Goal: Task Accomplishment & Management: Use online tool/utility

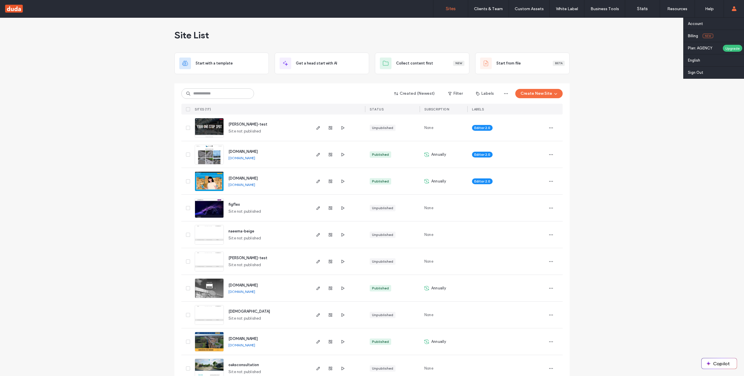
click at [737, 9] on div "Account Billing New Plan: AGENCY Upgrade English Español ([GEOGRAPHIC_DATA]) Po…" at bounding box center [734, 8] width 20 height 17
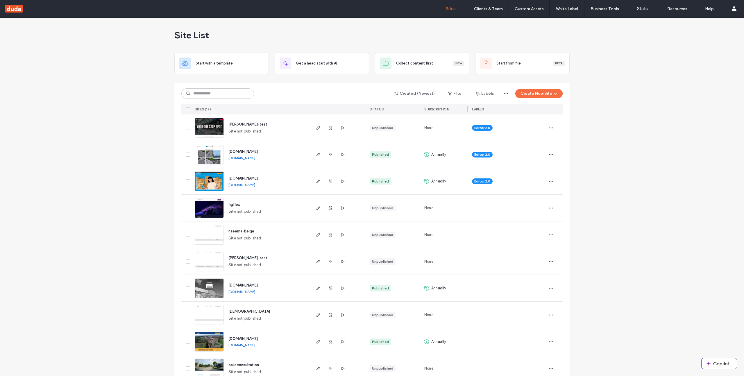
click at [117, 158] on div "Site List Start with a template Get a head start with AI Collect content first …" at bounding box center [372, 297] width 744 height 559
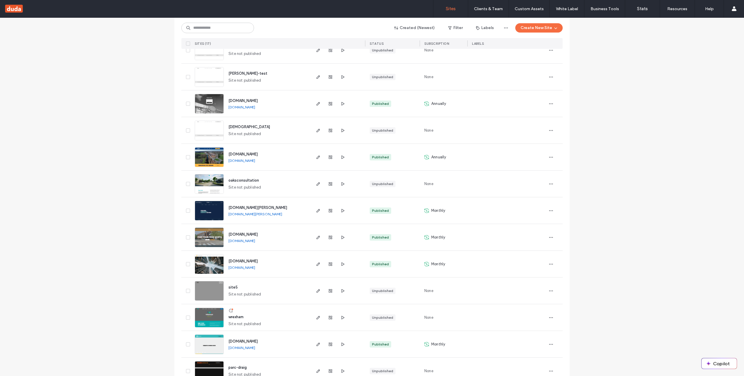
scroll to position [200, 0]
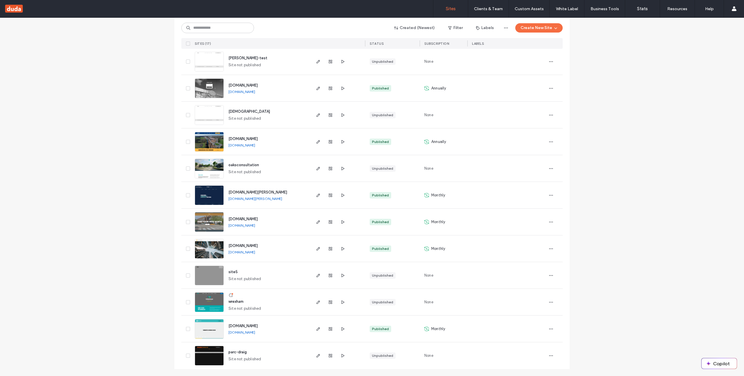
click at [252, 193] on span "[DOMAIN_NAME][PERSON_NAME]" at bounding box center [258, 192] width 59 height 4
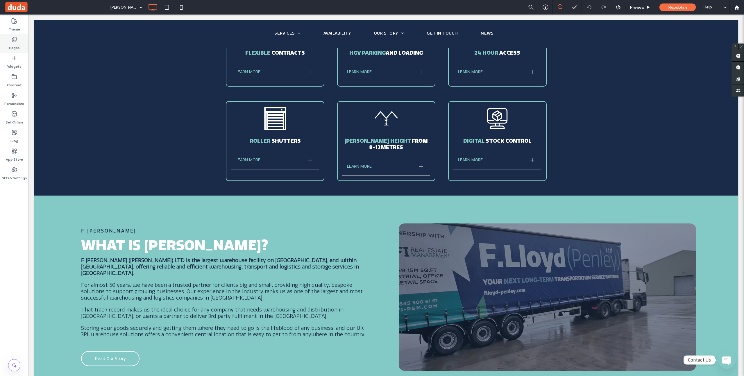
click at [17, 37] on icon at bounding box center [14, 40] width 6 height 6
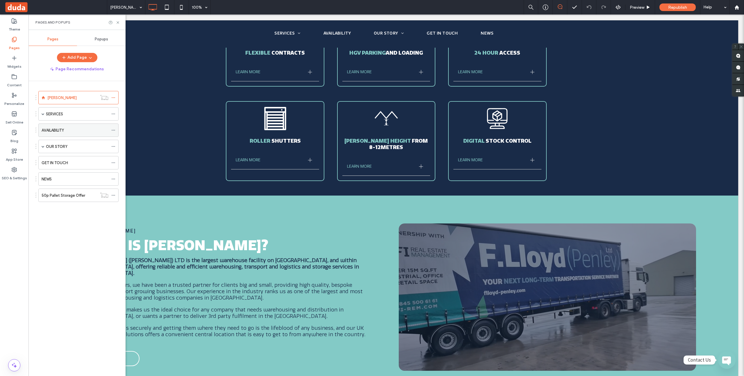
click at [62, 131] on label "AVAILABILITY" at bounding box center [53, 130] width 22 height 10
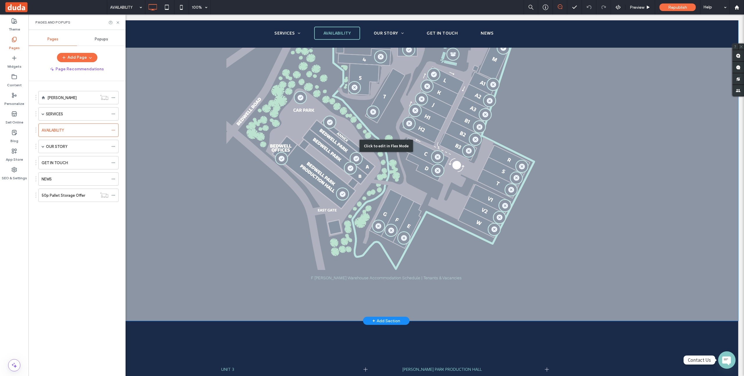
scroll to position [336, 0]
click at [329, 180] on div "Click to edit in Flex Mode" at bounding box center [386, 146] width 704 height 350
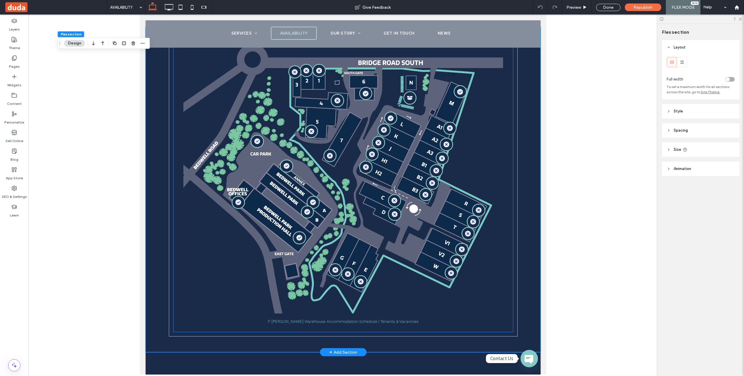
scroll to position [273, 0]
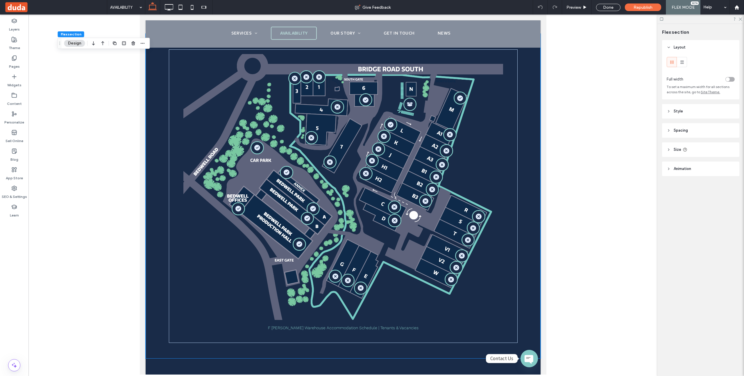
click at [583, 300] on div at bounding box center [342, 195] width 629 height 360
click at [293, 76] on icon at bounding box center [295, 79] width 6 height 6
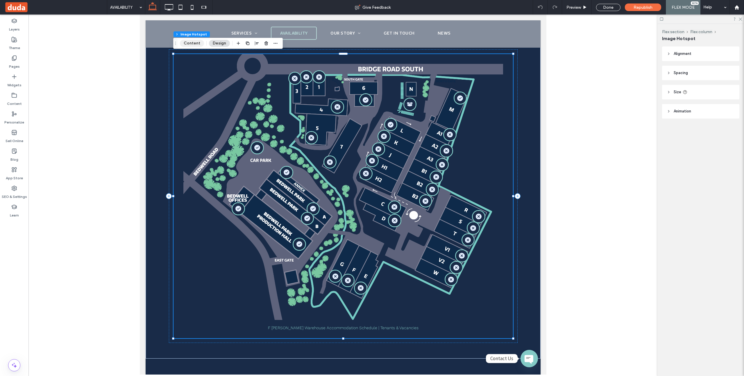
click at [186, 43] on button "Content" at bounding box center [192, 43] width 24 height 7
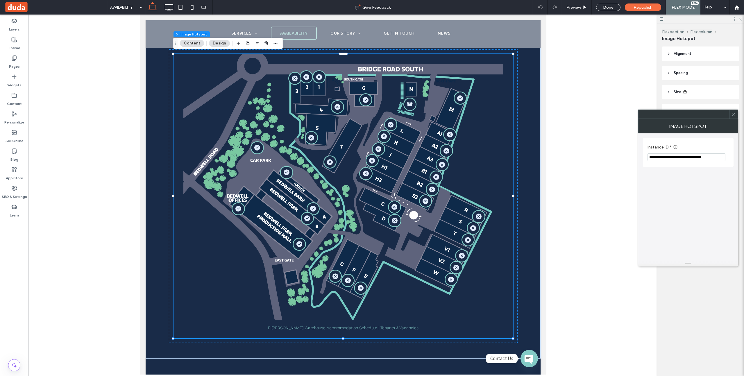
click at [735, 112] on icon at bounding box center [734, 114] width 4 height 4
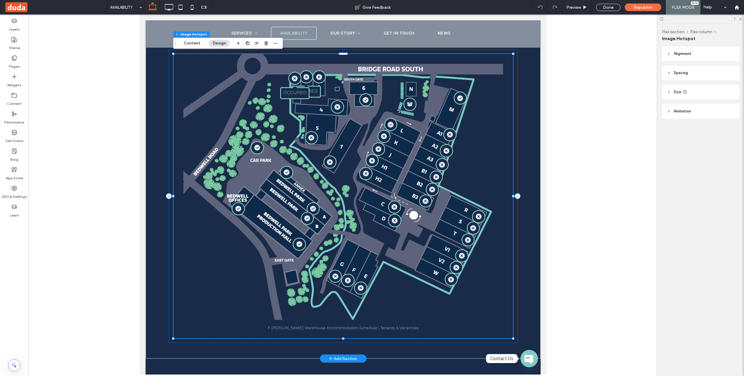
click at [296, 76] on icon at bounding box center [295, 79] width 6 height 6
click at [294, 90] on p "OCCUPIED" at bounding box center [294, 93] width 23 height 6
click at [276, 45] on icon "button" at bounding box center [275, 43] width 5 height 5
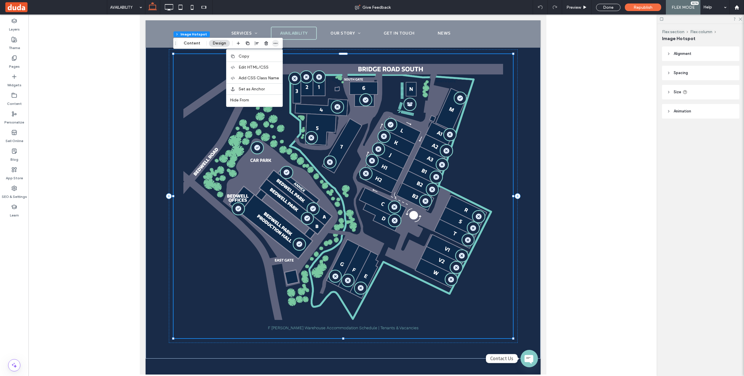
click at [277, 44] on icon "button" at bounding box center [275, 43] width 5 height 5
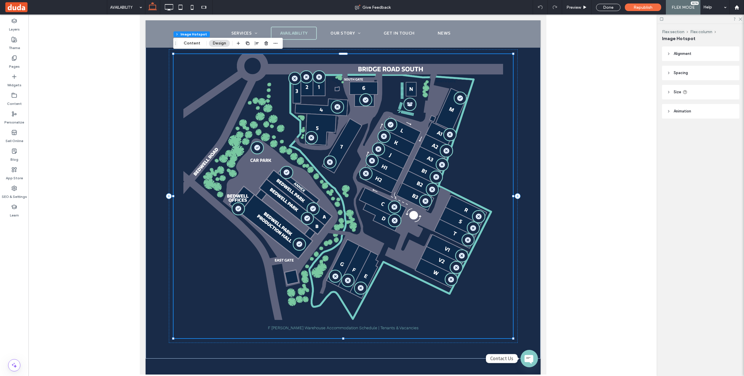
click at [225, 44] on button "Design" at bounding box center [219, 43] width 21 height 7
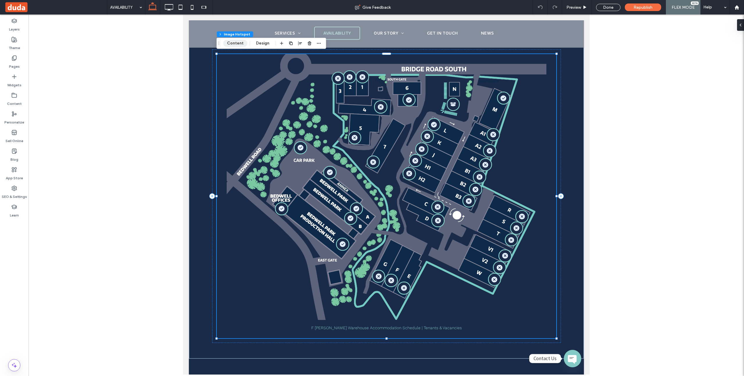
click at [234, 44] on button "Content" at bounding box center [235, 43] width 24 height 7
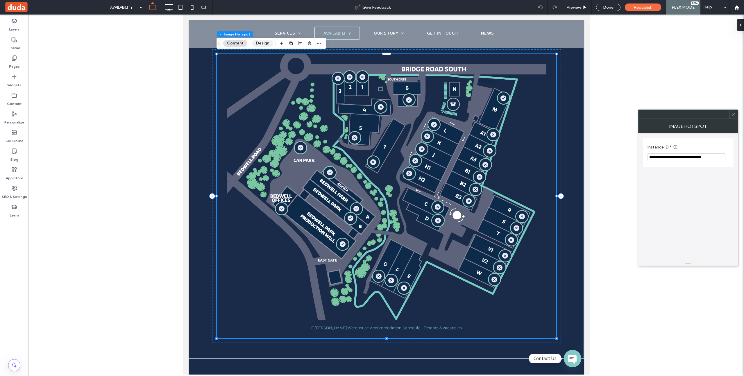
click at [268, 42] on button "Design" at bounding box center [262, 43] width 21 height 7
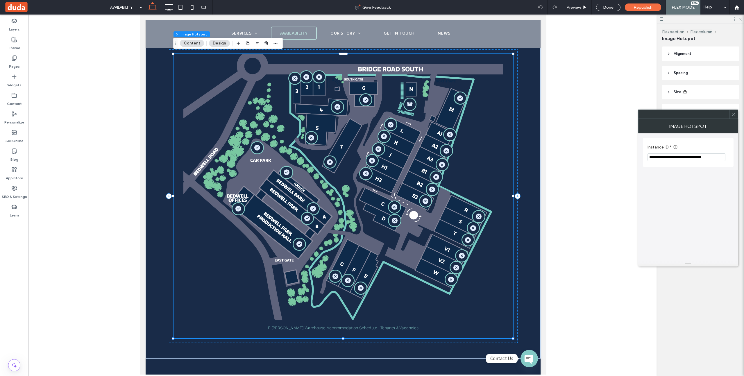
click at [733, 114] on icon at bounding box center [734, 114] width 4 height 4
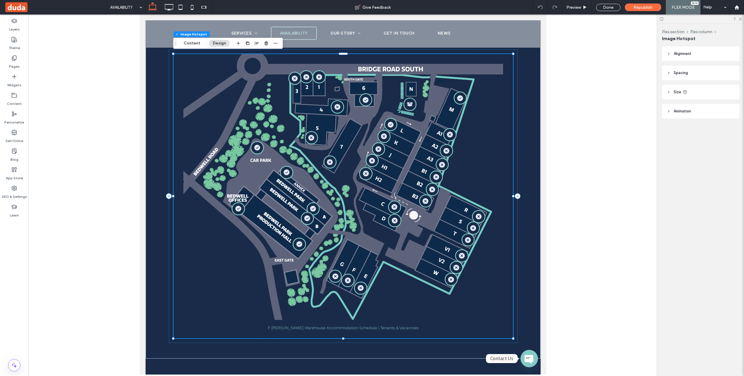
click at [700, 104] on header "Animation" at bounding box center [700, 111] width 77 height 15
click at [694, 112] on header "Animation" at bounding box center [700, 111] width 77 height 15
click at [696, 94] on header "Size" at bounding box center [700, 92] width 77 height 15
click at [698, 80] on header "Spacing" at bounding box center [700, 73] width 77 height 15
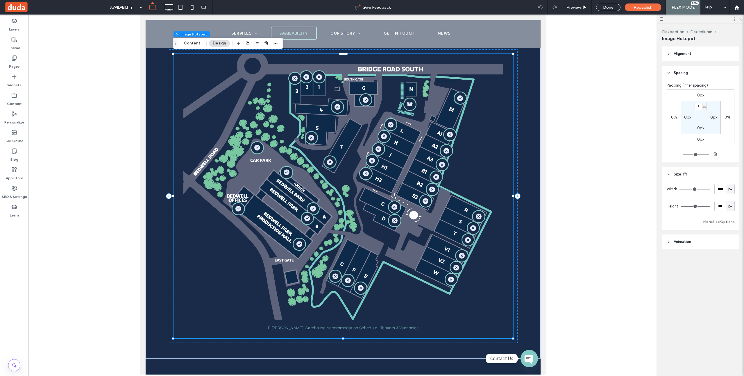
click at [701, 56] on header "Alignment" at bounding box center [700, 54] width 77 height 15
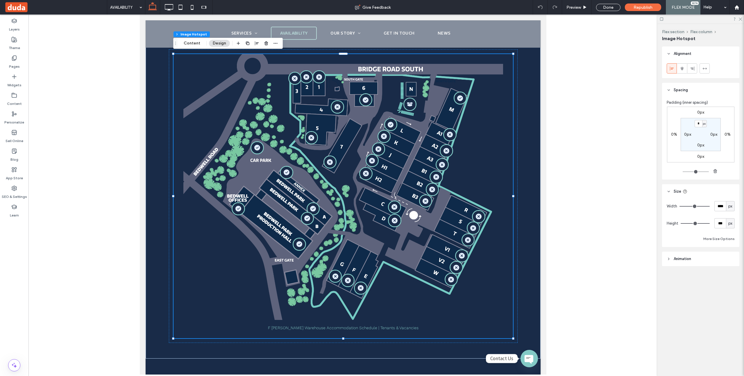
click at [573, 211] on div at bounding box center [342, 195] width 629 height 360
click at [16, 84] on label "Widgets" at bounding box center [14, 84] width 14 height 8
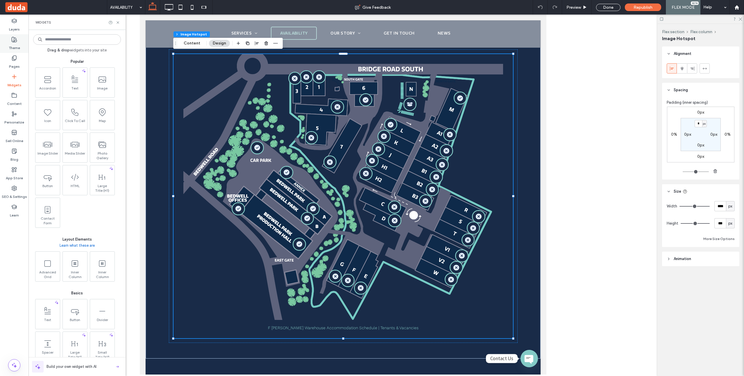
click at [12, 43] on label "Theme" at bounding box center [14, 46] width 11 height 8
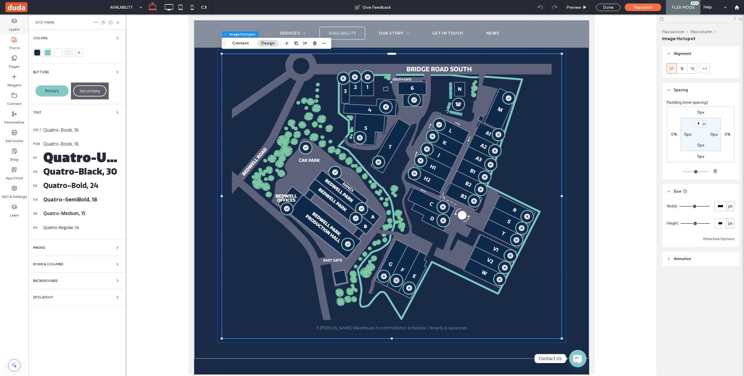
click at [11, 24] on label "Layers" at bounding box center [14, 28] width 11 height 8
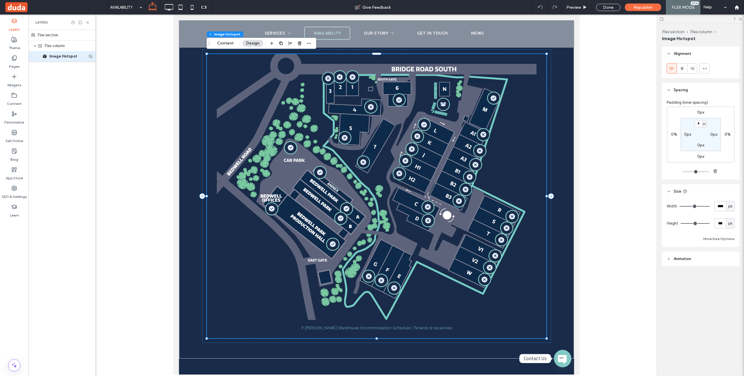
click at [63, 61] on div "Image Hotspot" at bounding box center [61, 56] width 67 height 10
click at [219, 33] on button "Flex section" at bounding box center [219, 34] width 24 height 6
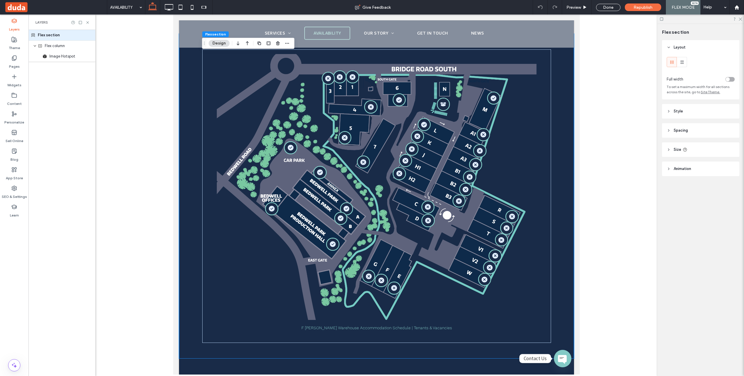
click at [209, 33] on span "Flex section" at bounding box center [215, 34] width 21 height 4
click at [233, 98] on img at bounding box center [377, 187] width 320 height 266
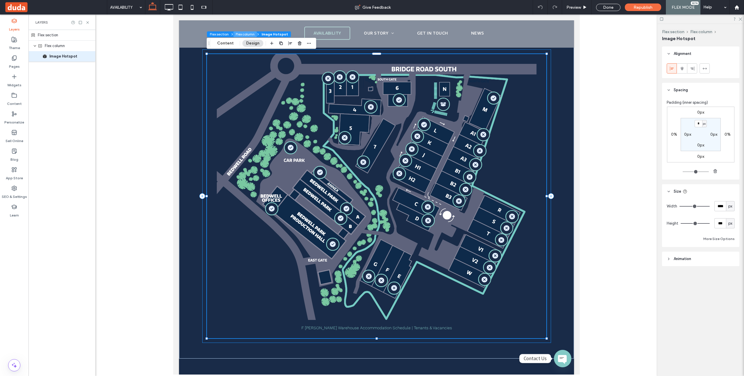
click at [252, 34] on button "Flex column" at bounding box center [246, 34] width 24 height 6
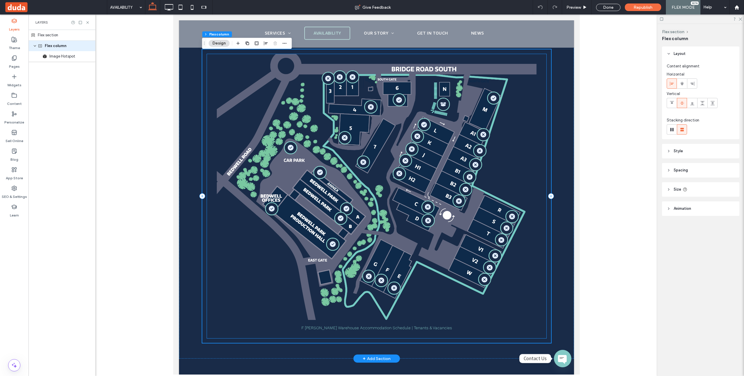
click at [247, 85] on img at bounding box center [377, 187] width 320 height 266
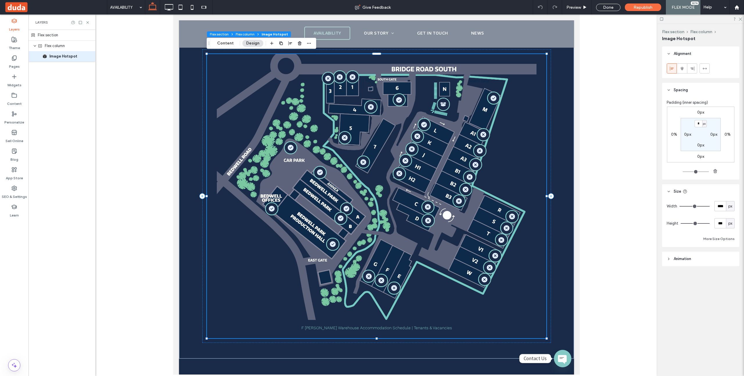
click at [278, 36] on span "Image Hotspot" at bounding box center [275, 34] width 26 height 4
click at [329, 76] on icon at bounding box center [328, 79] width 6 height 6
click at [328, 76] on icon at bounding box center [328, 79] width 6 height 6
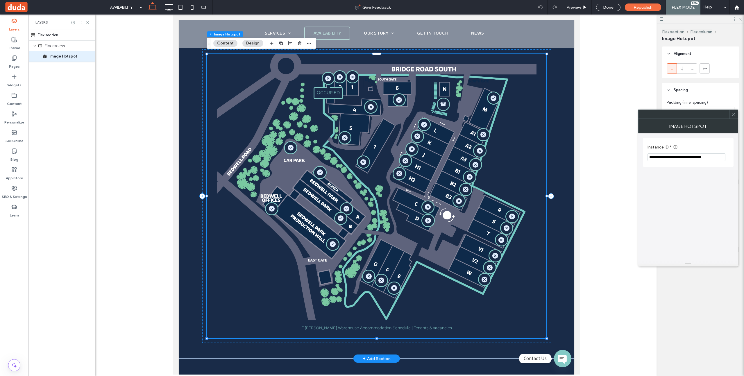
click at [328, 76] on icon at bounding box center [328, 79] width 6 height 6
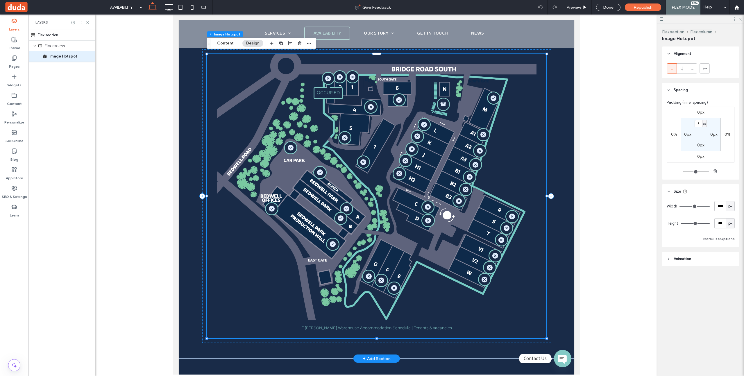
click at [328, 76] on icon at bounding box center [328, 79] width 6 height 6
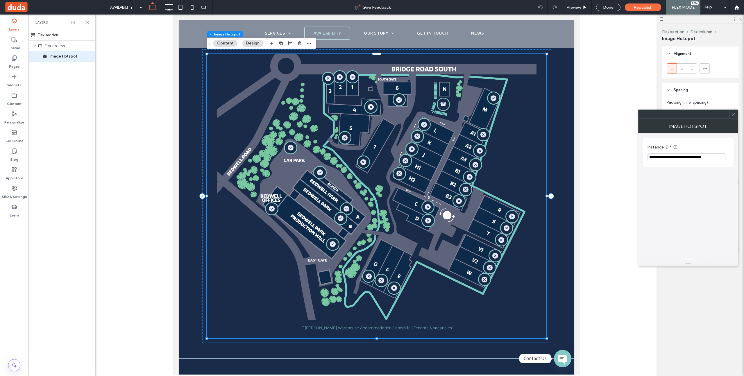
click at [691, 156] on input "**********" at bounding box center [687, 158] width 78 height 8
drag, startPoint x: 677, startPoint y: 156, endPoint x: 735, endPoint y: 159, distance: 58.0
click at [742, 158] on body ".wqwq-1{fill:#231f20;} .cls-1q, .cls-2q { fill-rule: evenodd; } .cls-2q { fill:…" at bounding box center [372, 188] width 744 height 376
click at [701, 187] on div "**********" at bounding box center [688, 196] width 91 height 127
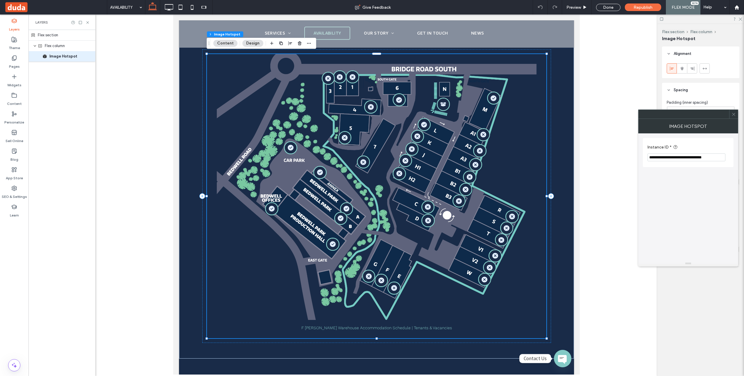
scroll to position [0, 0]
click at [120, 157] on div at bounding box center [376, 195] width 562 height 360
click at [16, 97] on use at bounding box center [14, 95] width 5 height 4
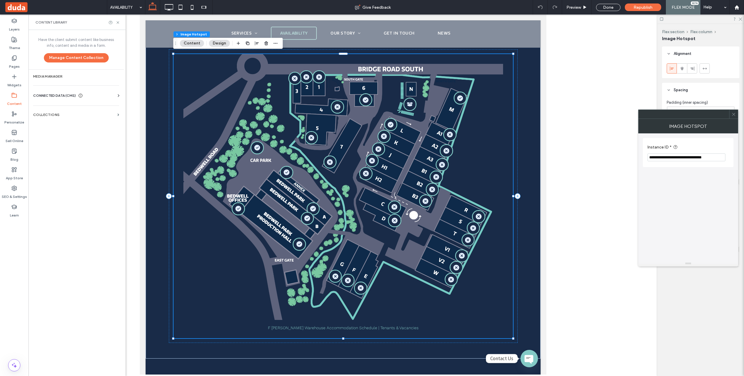
click at [54, 94] on span "CONNECTED DATA (CMS)" at bounding box center [54, 96] width 43 height 6
click at [49, 165] on section "Collections" at bounding box center [75, 168] width 95 height 13
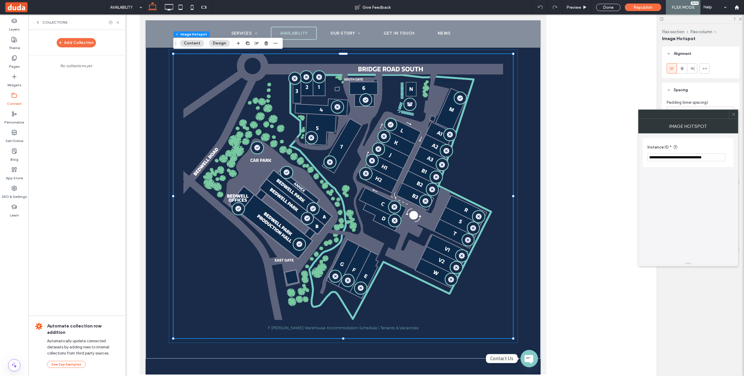
click at [597, 194] on div at bounding box center [342, 195] width 629 height 360
click at [742, 19] on div at bounding box center [701, 19] width 87 height 9
click at [740, 19] on icon at bounding box center [741, 19] width 4 height 4
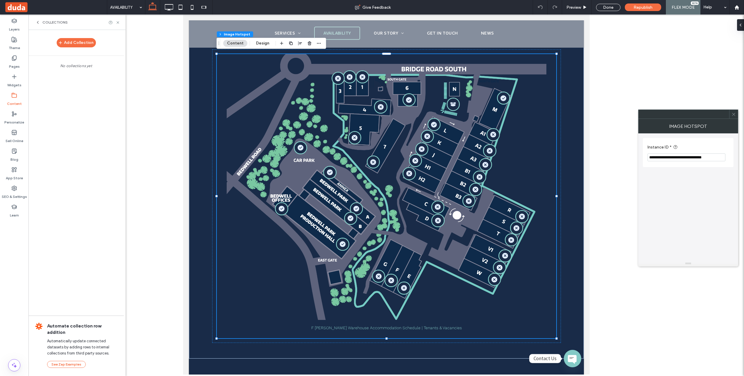
click at [733, 118] on span at bounding box center [734, 114] width 4 height 9
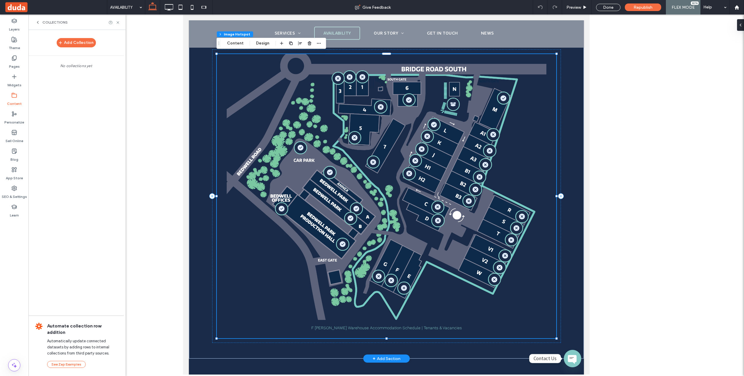
click at [333, 148] on img at bounding box center [387, 187] width 320 height 266
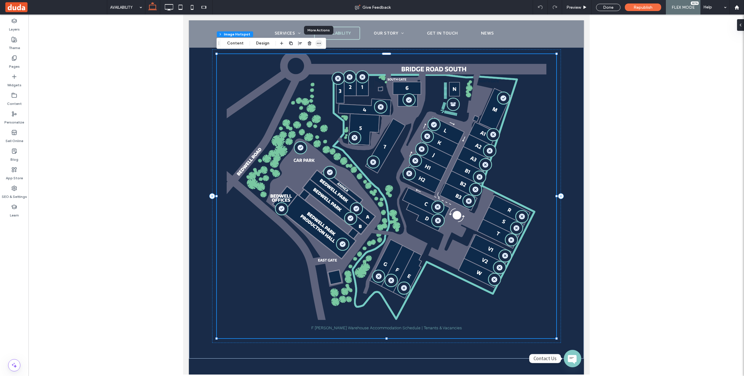
click at [318, 45] on icon "button" at bounding box center [319, 43] width 5 height 5
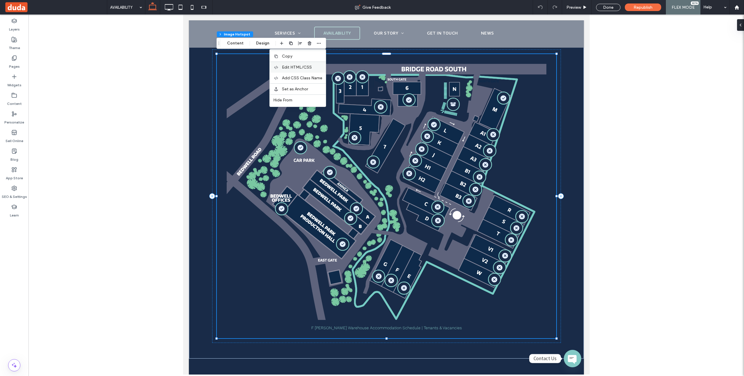
click at [305, 66] on span "Edit HTML/CSS" at bounding box center [297, 67] width 30 height 5
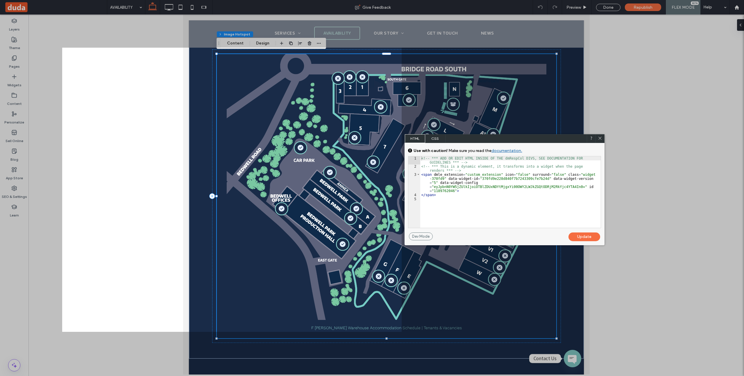
click at [600, 136] on icon at bounding box center [600, 138] width 4 height 4
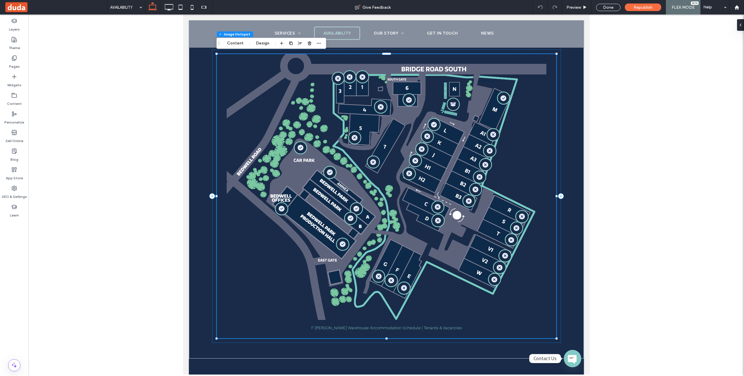
click at [646, 141] on div at bounding box center [386, 195] width 716 height 360
click at [423, 130] on link "OCCUPIED" at bounding box center [427, 136] width 13 height 13
click at [370, 159] on icon at bounding box center [373, 162] width 6 height 6
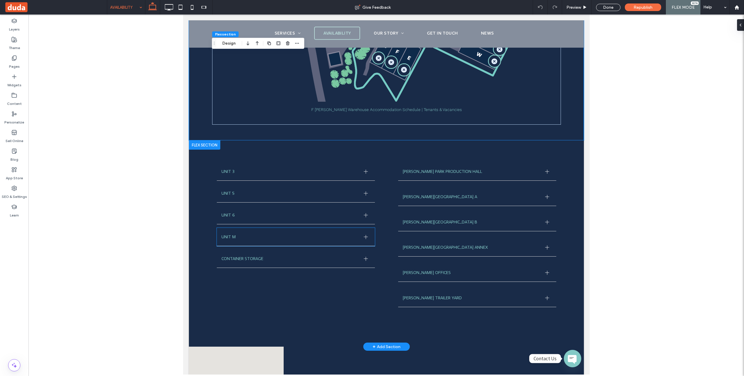
scroll to position [496, 0]
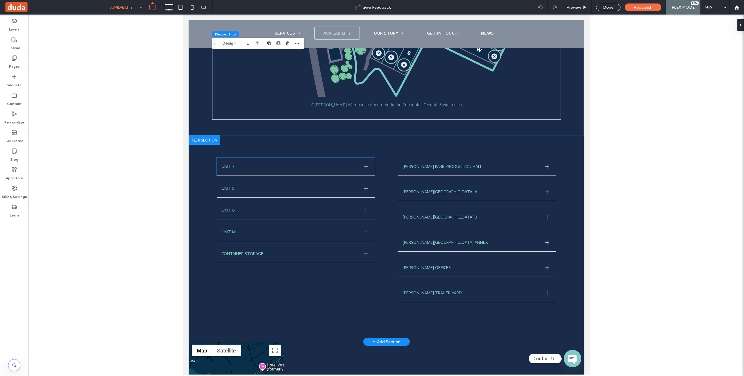
click at [318, 164] on span "UNIT 3" at bounding box center [290, 166] width 138 height 5
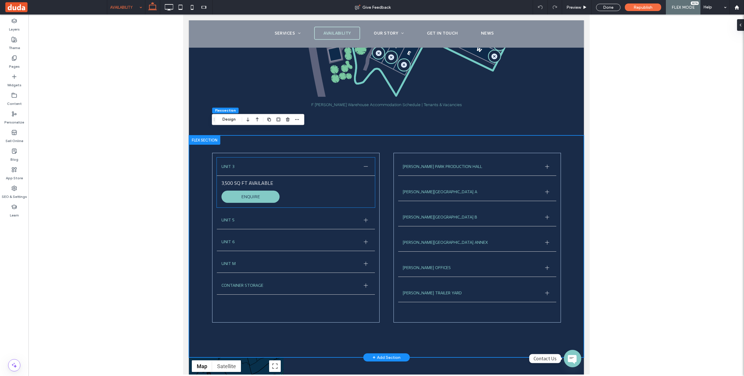
click at [368, 162] on div at bounding box center [365, 166] width 9 height 9
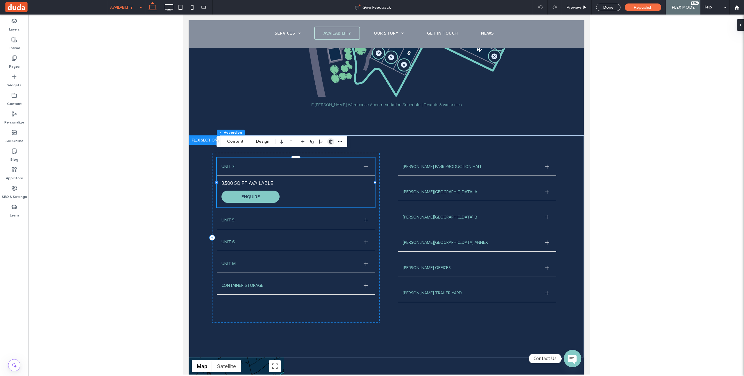
click at [329, 141] on icon "button" at bounding box center [331, 141] width 5 height 5
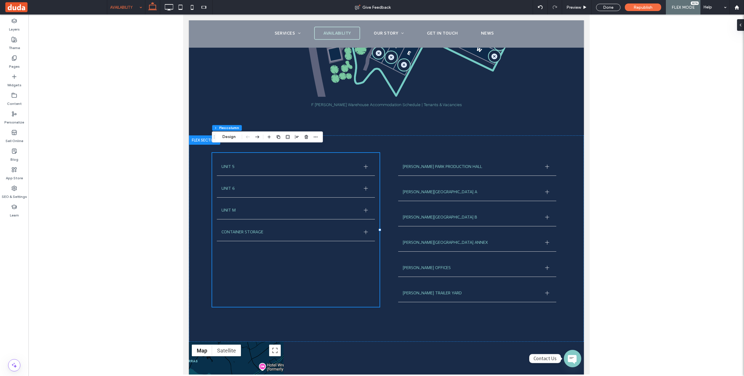
click at [123, 241] on div at bounding box center [386, 195] width 716 height 360
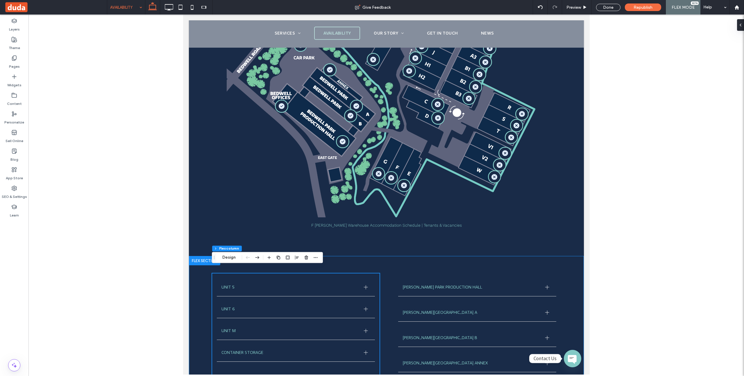
scroll to position [374, 0]
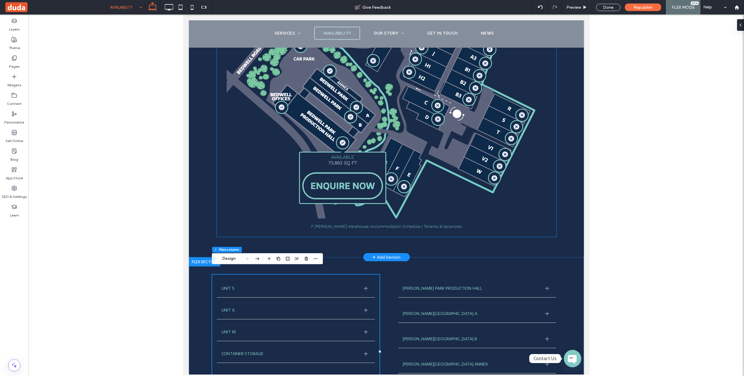
click at [345, 140] on icon at bounding box center [343, 143] width 6 height 6
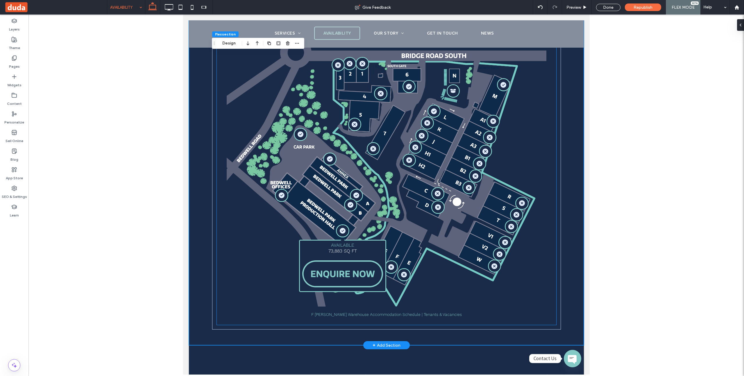
scroll to position [286, 0]
click at [340, 229] on icon at bounding box center [343, 232] width 6 height 6
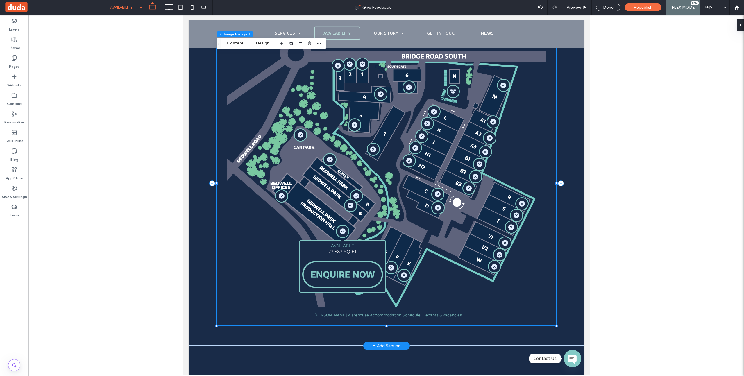
click at [345, 274] on img at bounding box center [342, 274] width 81 height 27
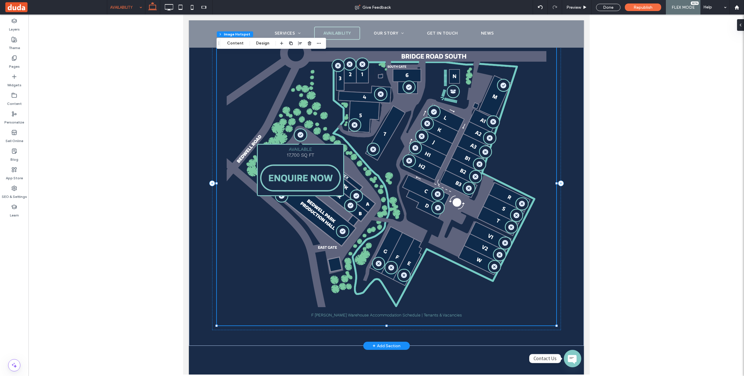
click at [319, 170] on img at bounding box center [300, 178] width 81 height 27
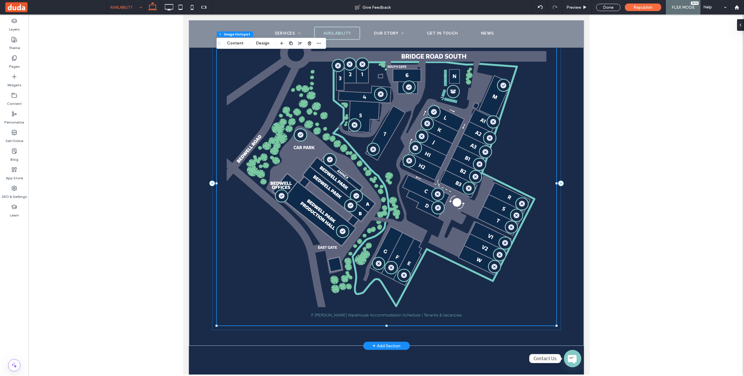
click at [249, 132] on img at bounding box center [387, 174] width 320 height 266
click at [11, 189] on icon at bounding box center [14, 189] width 6 height 6
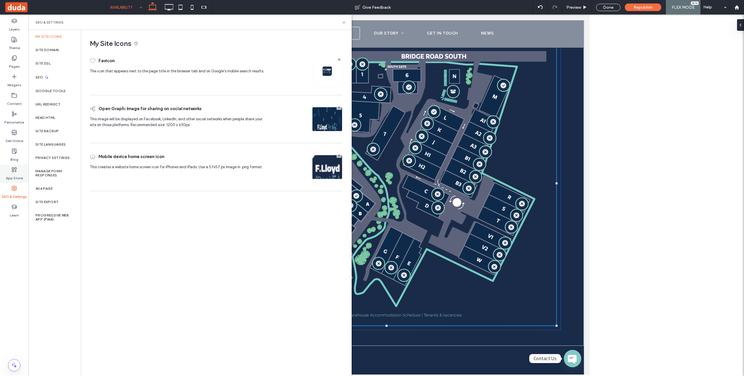
click at [15, 169] on icon at bounding box center [14, 170] width 6 height 6
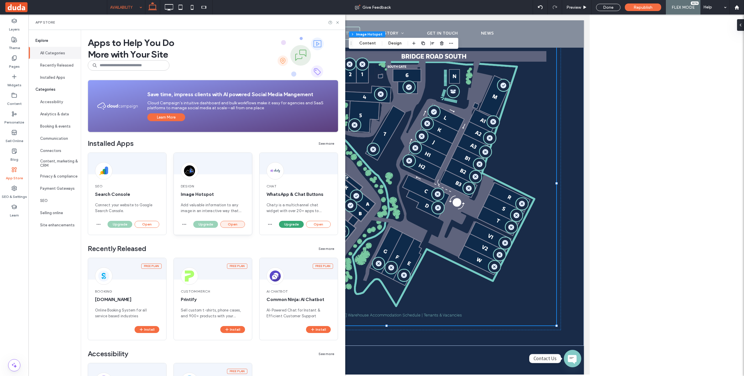
click at [232, 223] on button "Open" at bounding box center [232, 224] width 25 height 7
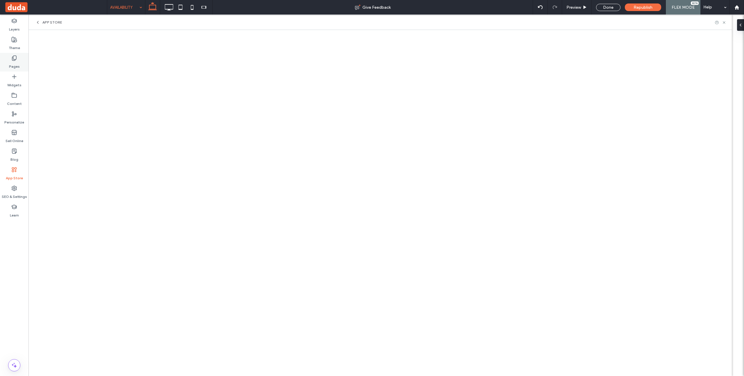
click at [19, 56] on div "Pages" at bounding box center [14, 62] width 28 height 19
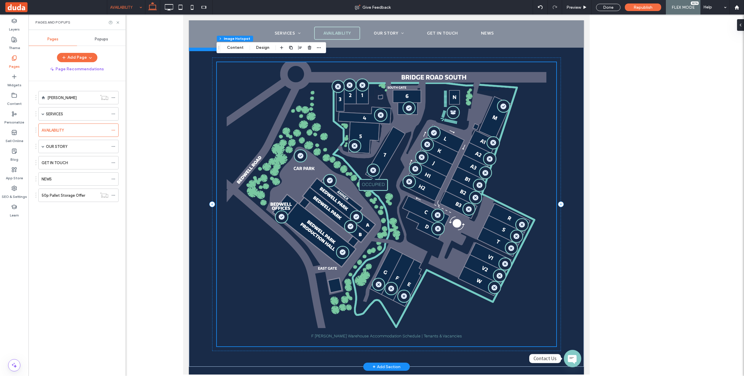
scroll to position [262, 0]
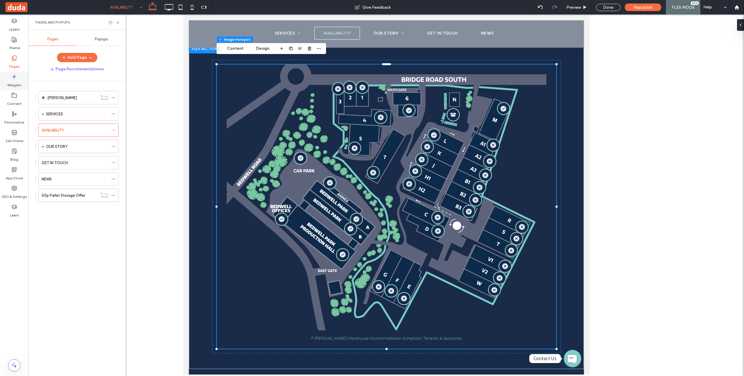
click at [17, 82] on label "Widgets" at bounding box center [14, 84] width 14 height 8
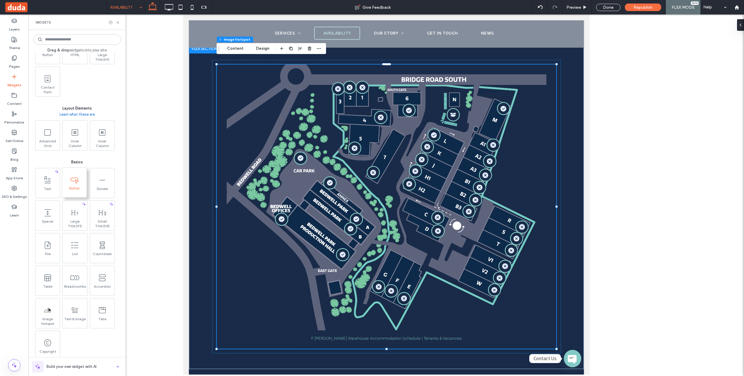
scroll to position [0, 0]
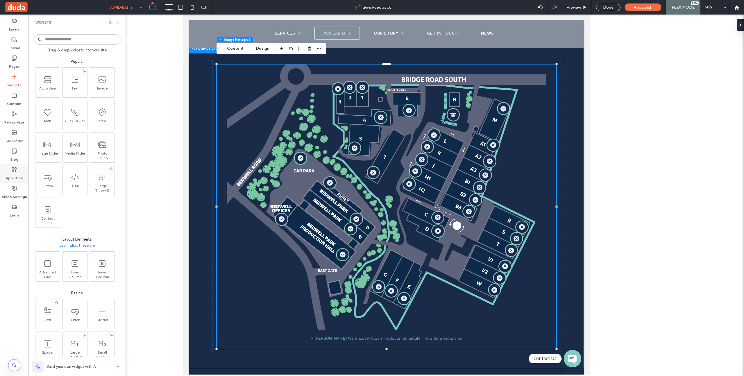
click at [12, 172] on icon at bounding box center [14, 170] width 6 height 6
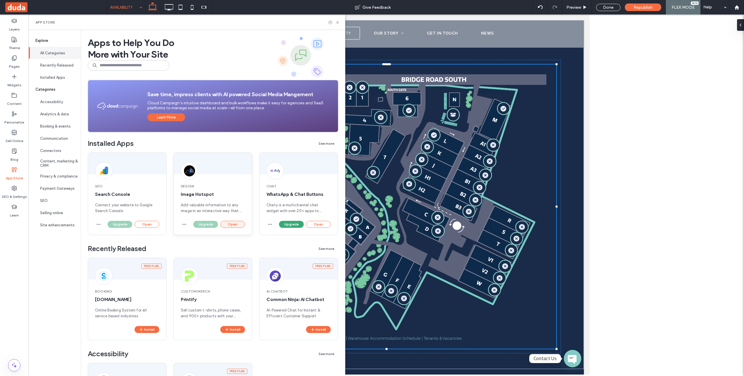
click at [232, 223] on button "Open" at bounding box center [232, 224] width 25 height 7
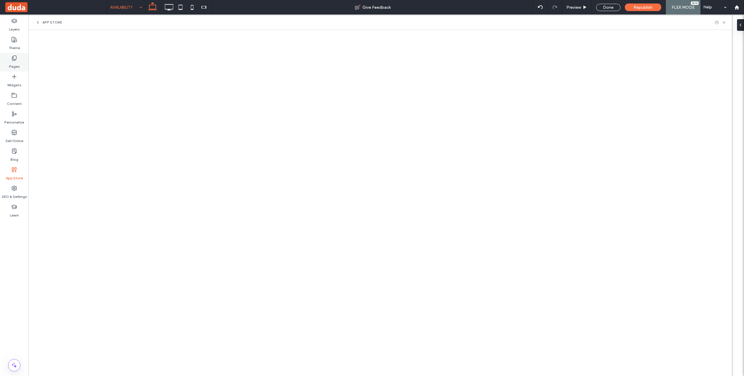
click at [7, 59] on div "Pages" at bounding box center [14, 62] width 28 height 19
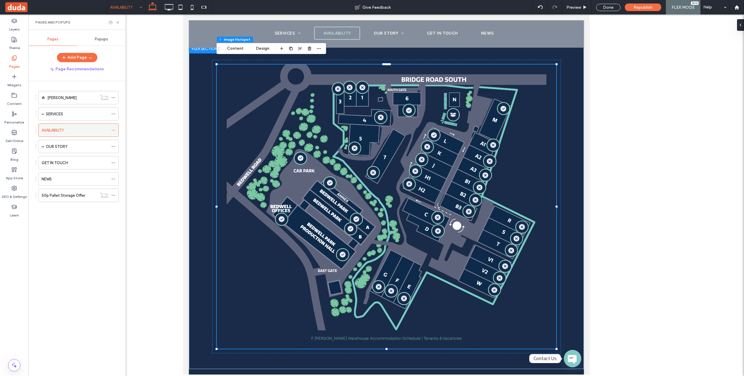
click at [68, 131] on div "AVAILABILITY" at bounding box center [75, 130] width 67 height 6
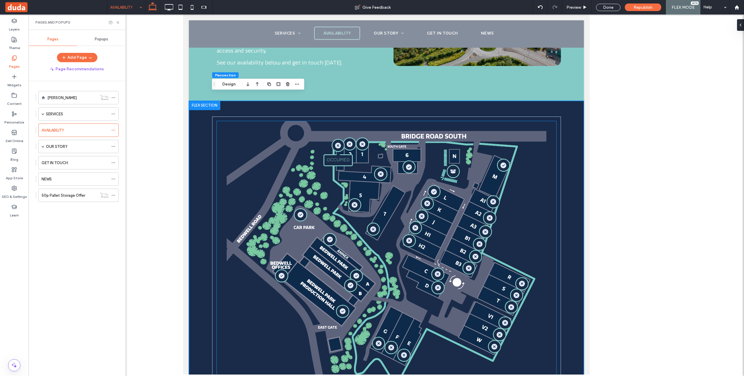
scroll to position [215, 0]
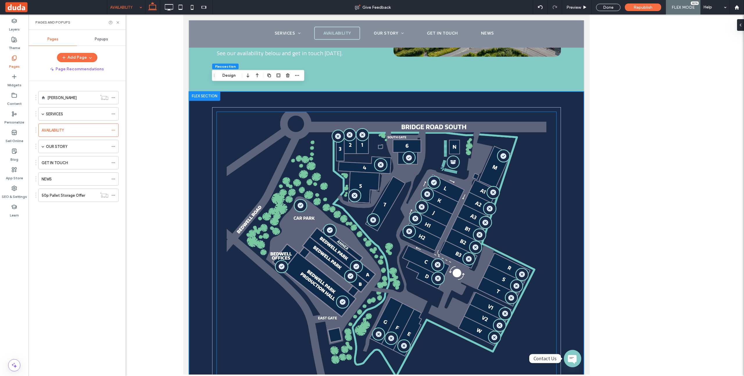
click at [340, 177] on img at bounding box center [387, 245] width 320 height 266
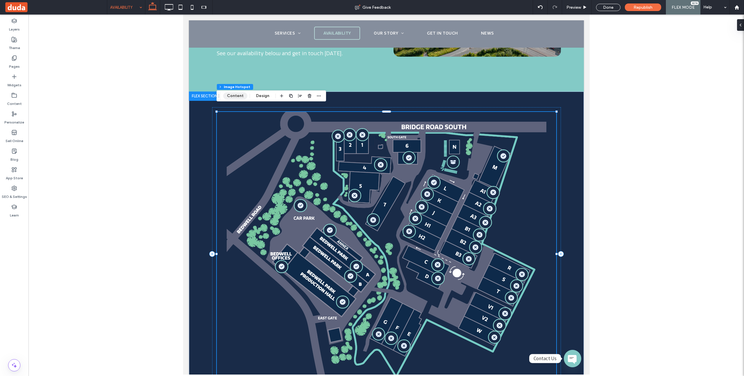
click at [239, 95] on button "Content" at bounding box center [235, 95] width 24 height 7
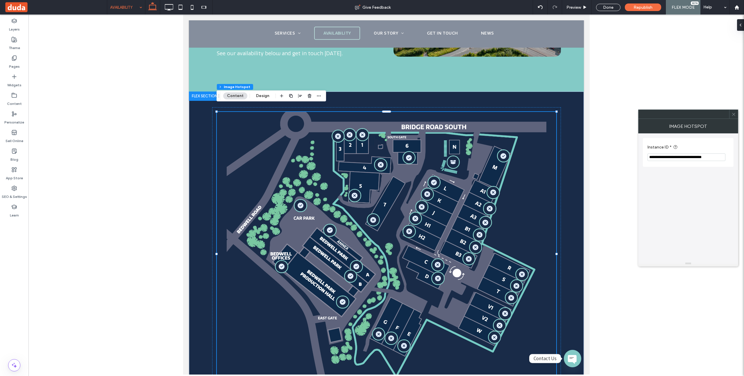
click at [660, 159] on input "**********" at bounding box center [687, 158] width 78 height 8
drag, startPoint x: 692, startPoint y: 158, endPoint x: 726, endPoint y: 161, distance: 34.8
click at [744, 161] on body ".wqwq-1{fill:#231f20;} .cls-1q, .cls-2q { fill-rule: evenodd; } .cls-2q { fill:…" at bounding box center [372, 188] width 744 height 376
click at [721, 156] on input "**********" at bounding box center [687, 158] width 78 height 8
click at [608, 173] on div at bounding box center [386, 195] width 716 height 360
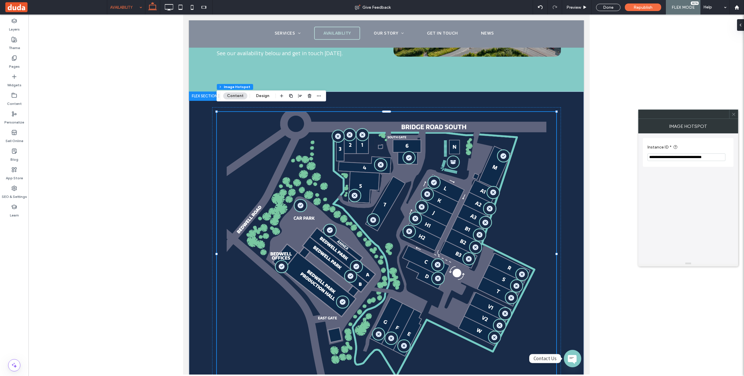
click at [732, 111] on span at bounding box center [734, 114] width 4 height 9
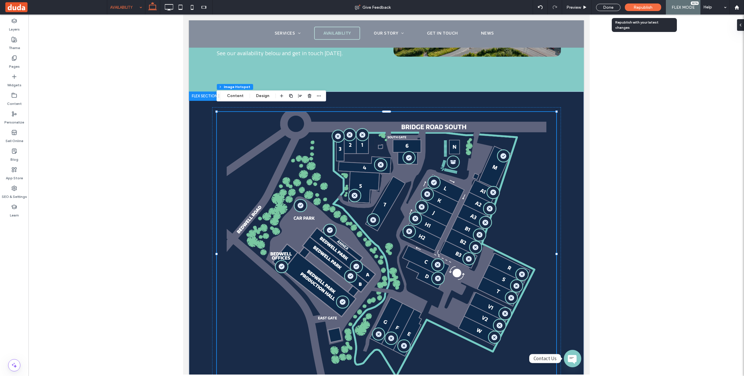
click at [650, 8] on span "Republish" at bounding box center [643, 7] width 19 height 5
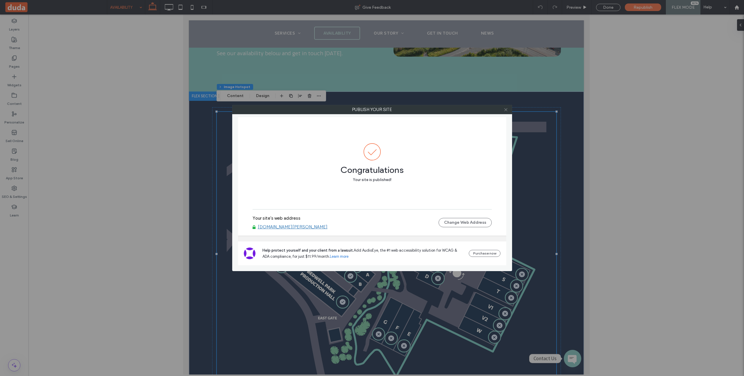
click at [507, 110] on icon at bounding box center [506, 110] width 4 height 4
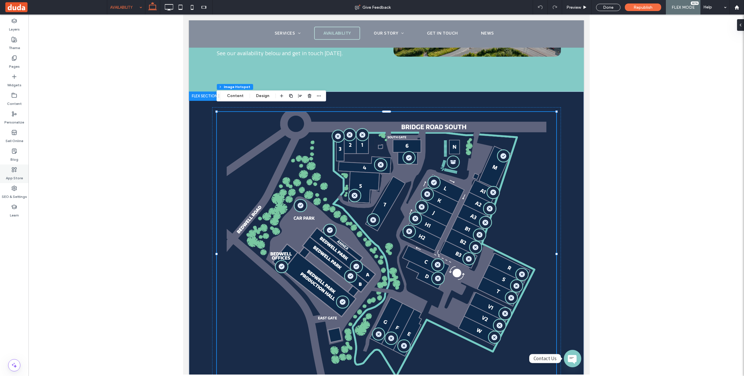
click at [14, 175] on label "App Store" at bounding box center [14, 177] width 17 height 8
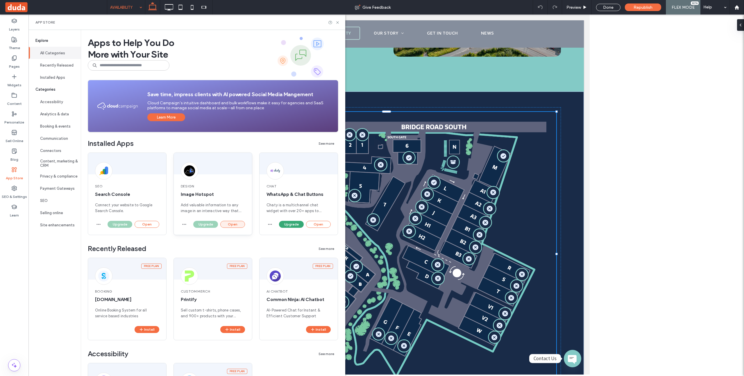
click at [240, 223] on button "Open" at bounding box center [232, 224] width 25 height 7
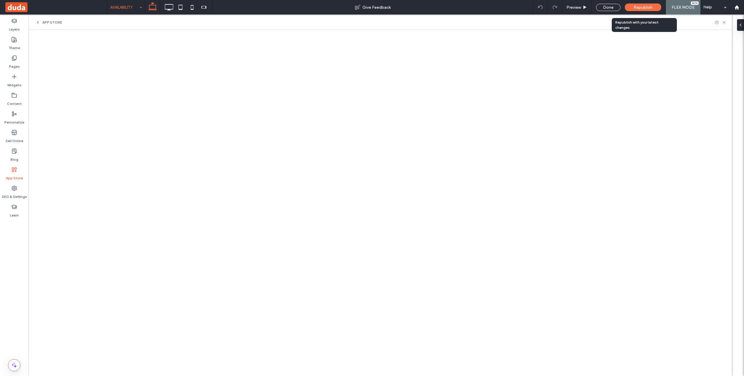
click at [637, 8] on span "Republish" at bounding box center [643, 7] width 19 height 5
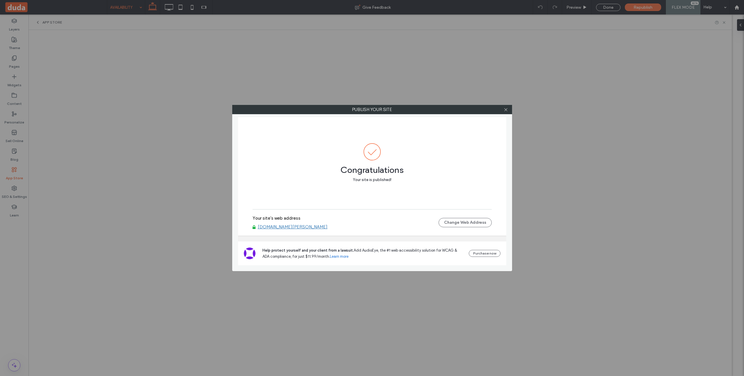
click at [293, 227] on link "[DOMAIN_NAME][PERSON_NAME]" at bounding box center [293, 226] width 70 height 5
click at [507, 110] on icon at bounding box center [506, 110] width 4 height 4
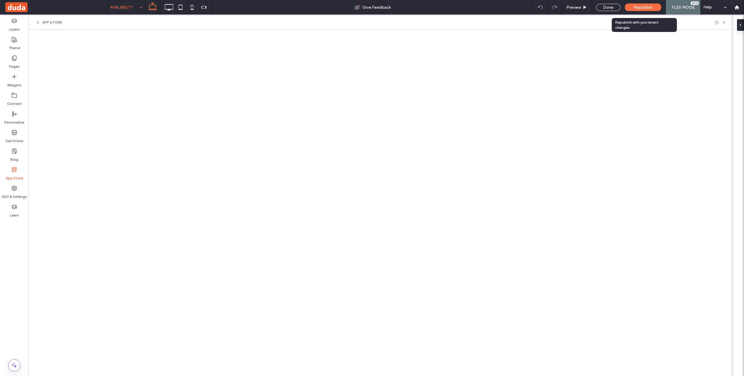
click at [639, 5] on span "Republish" at bounding box center [643, 7] width 19 height 5
